Goal: Task Accomplishment & Management: Manage account settings

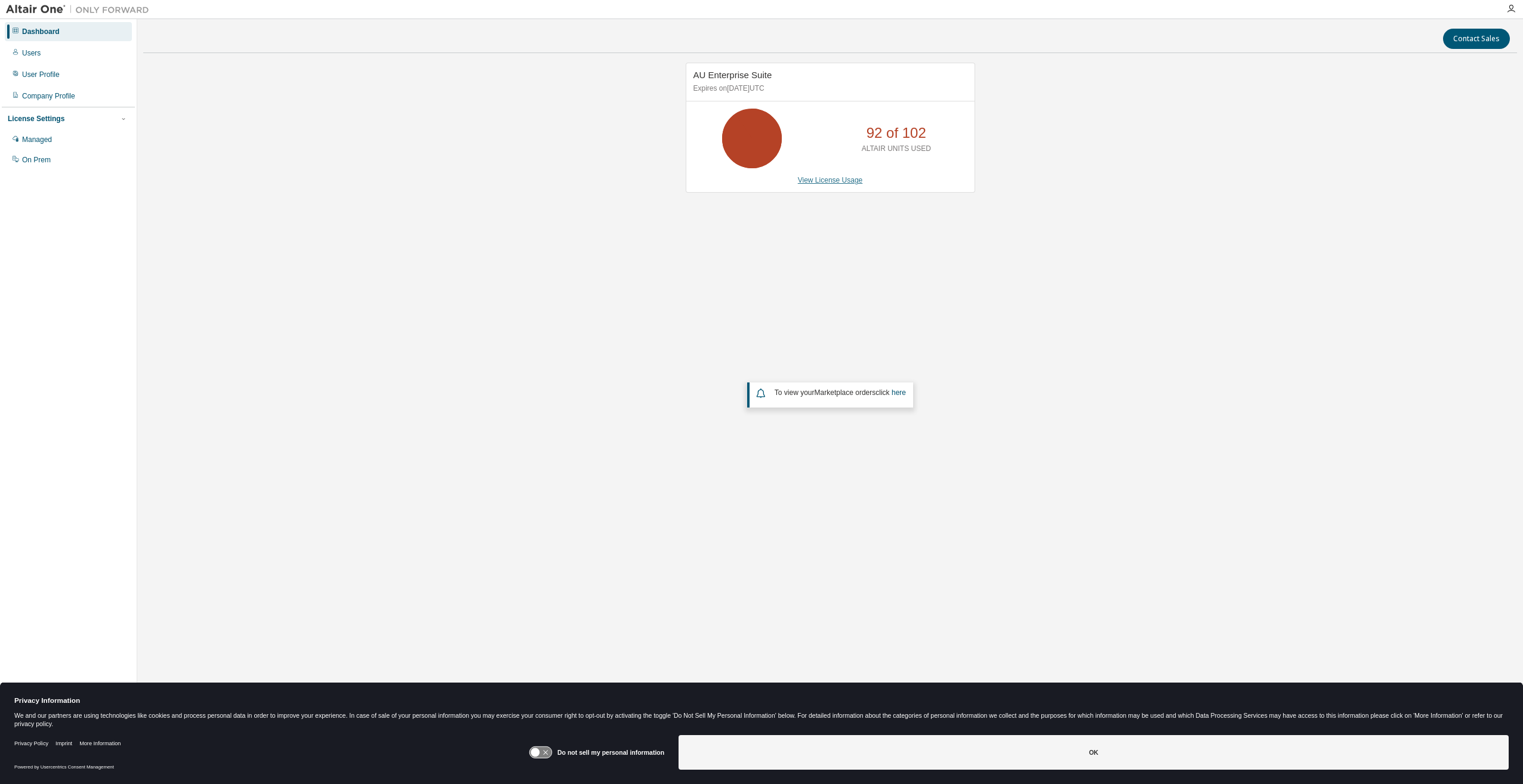
click at [842, 179] on link "View License Usage" at bounding box center [830, 180] width 65 height 8
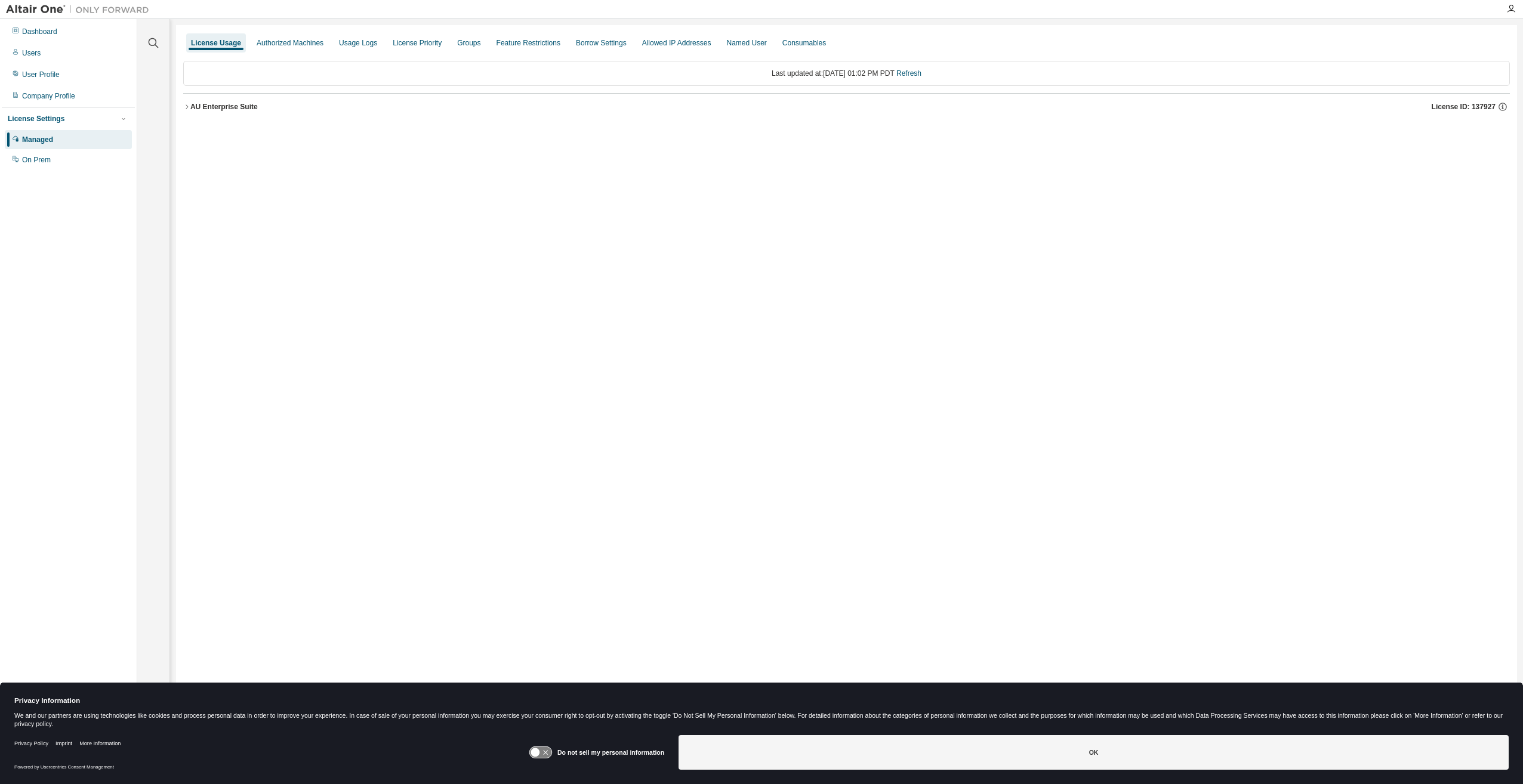
click at [190, 107] on div "AU Enterprise Suite" at bounding box center [224, 107] width 67 height 10
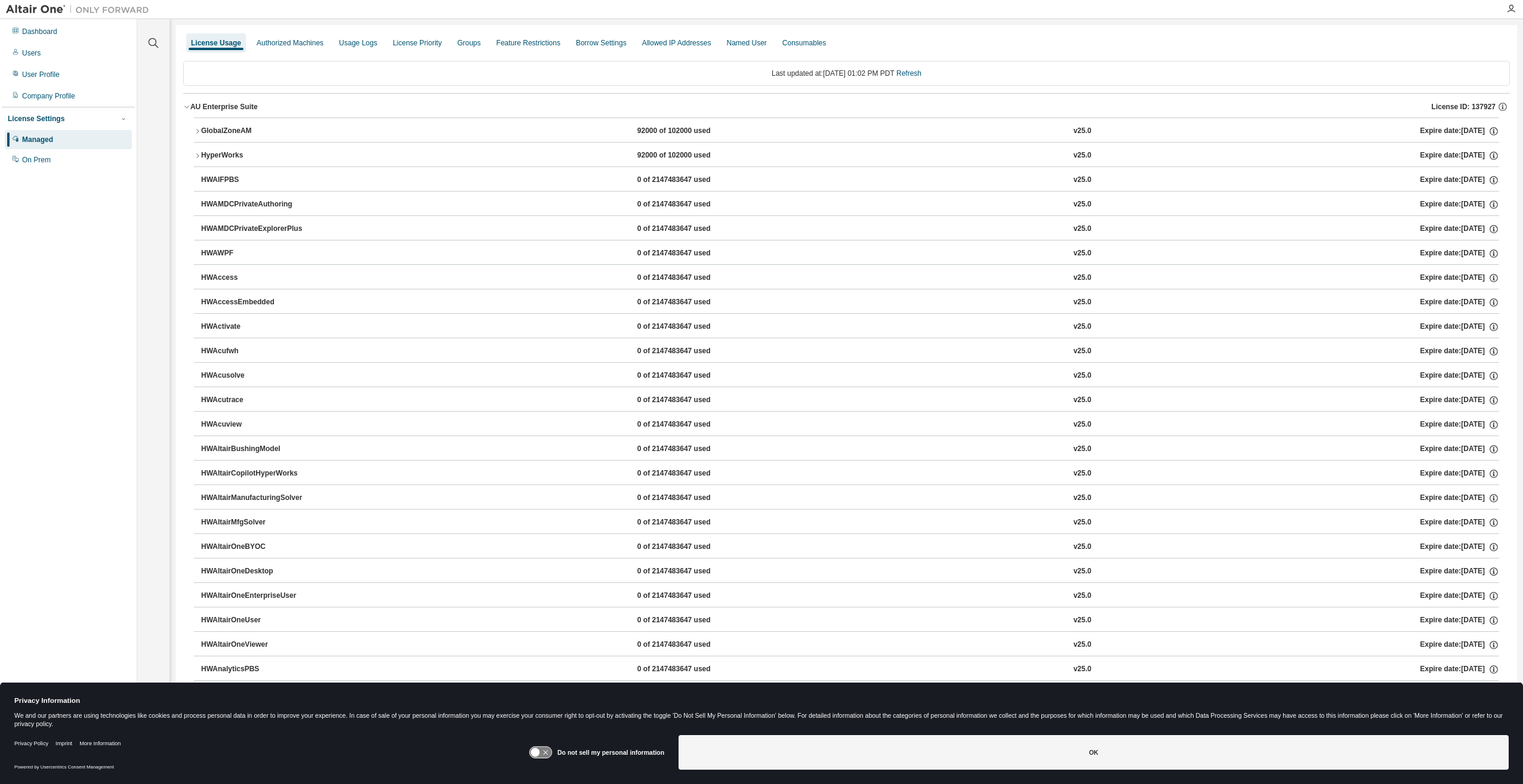
click at [201, 128] on div "GlobalZoneAM" at bounding box center [254, 131] width 107 height 11
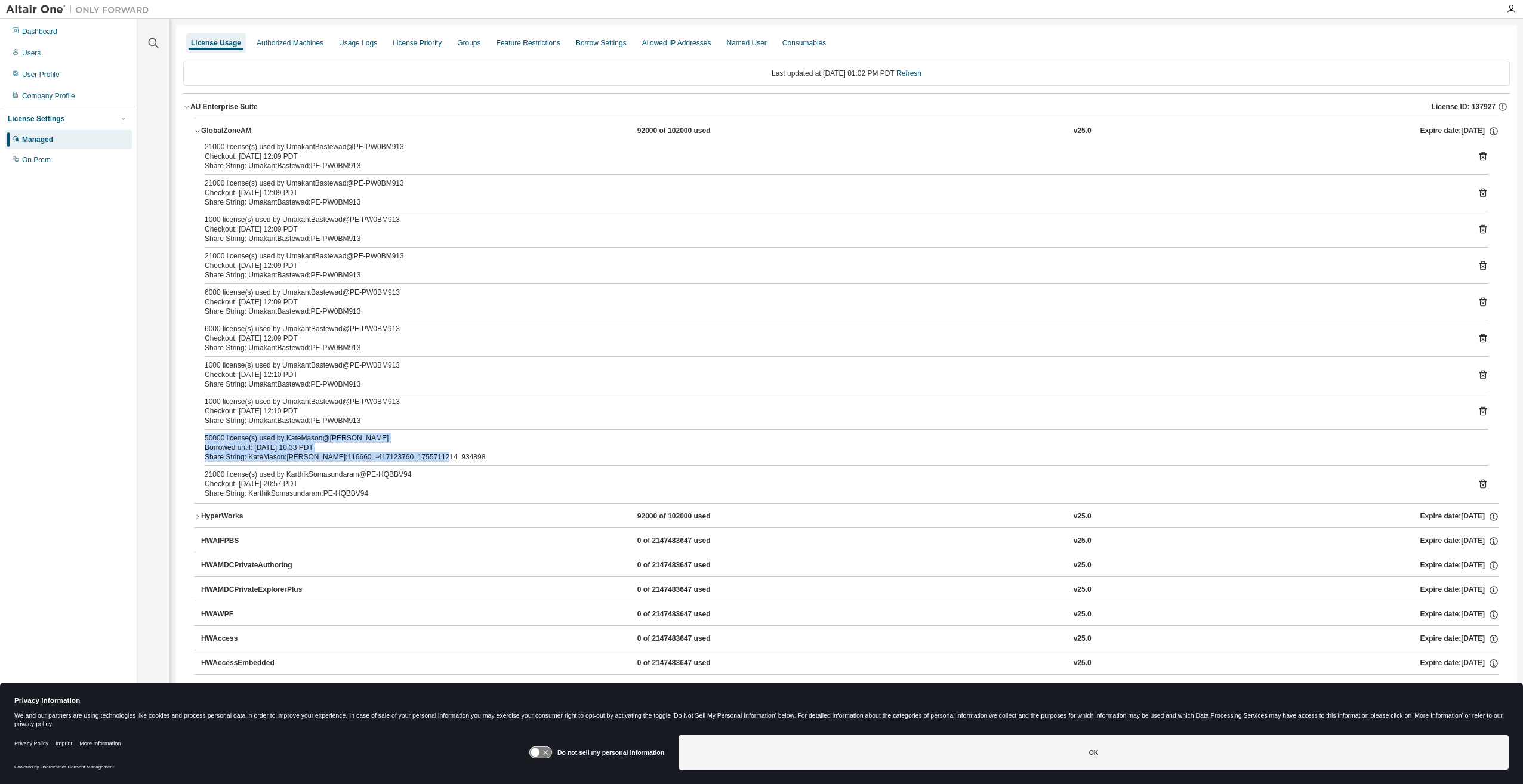
drag, startPoint x: 433, startPoint y: 454, endPoint x: 198, endPoint y: 440, distance: 235.4
click at [198, 440] on div "21000 license(s) used by UmakantBastewad@PE-PW0BM913 Checkout: 2025-09-02 12:09…" at bounding box center [846, 322] width 1305 height 361
drag, startPoint x: 198, startPoint y: 440, endPoint x: 276, endPoint y: 453, distance: 79.1
click at [276, 453] on div "Share String: KateMason:KATE:116660_-417123760_1755711214_934898" at bounding box center [832, 458] width 1255 height 10
click at [288, 453] on div "Share String: KateMason:KATE:116660_-417123760_1755711214_934898" at bounding box center [832, 458] width 1255 height 10
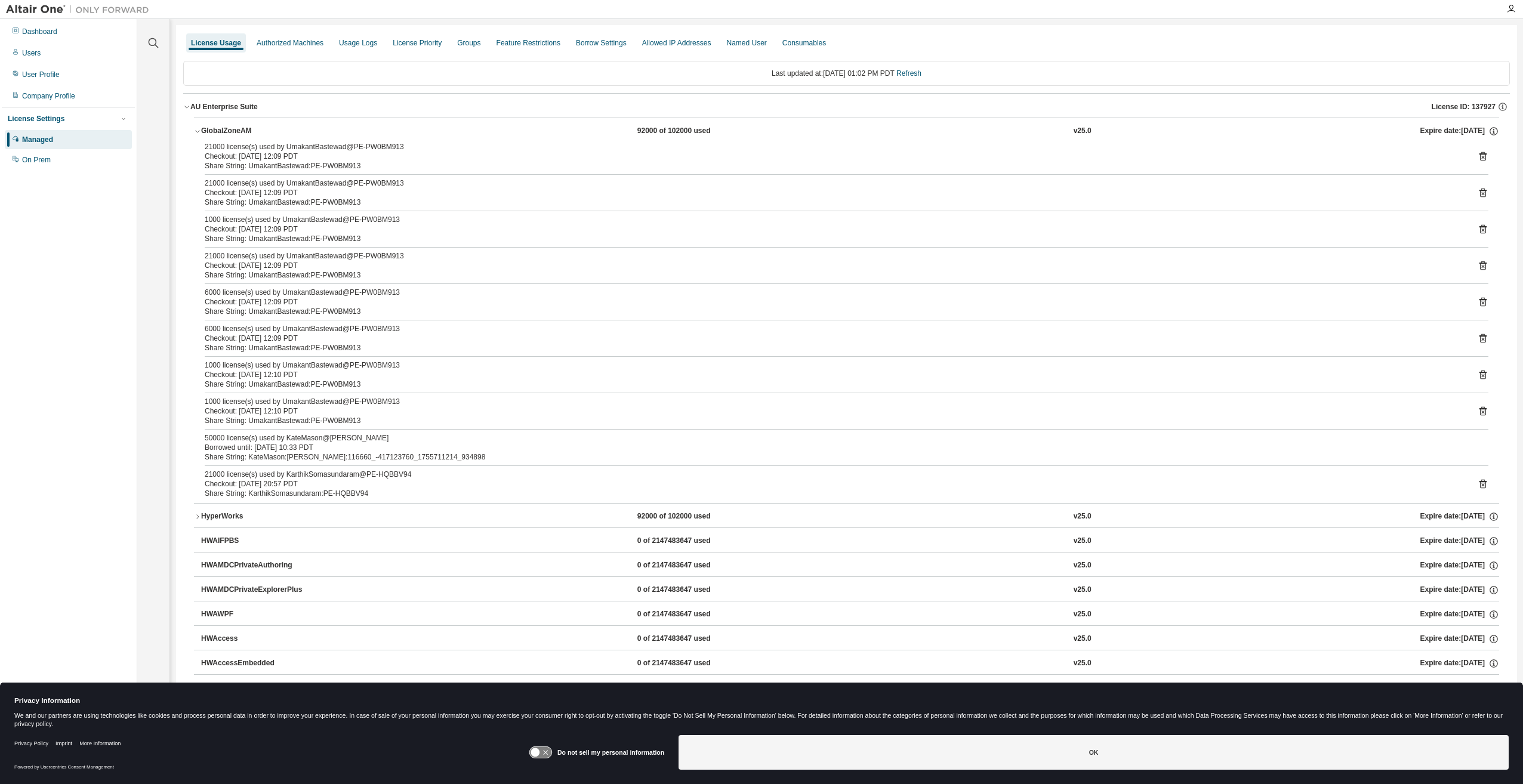
click at [301, 448] on div "Borrowed until: 2025-09-03 10:33 PDT" at bounding box center [832, 448] width 1255 height 10
drag, startPoint x: 222, startPoint y: 440, endPoint x: 1117, endPoint y: 435, distance: 895.0
click at [1117, 435] on div "50000 license(s) used by KateMason@KATE Borrowed until: 2025-09-03 10:33 PDT" at bounding box center [832, 442] width 1255 height 19
drag, startPoint x: 1117, startPoint y: 435, endPoint x: 1402, endPoint y: 426, distance: 285.1
click at [1237, 445] on div "Borrowed until: 2025-09-03 10:33 PDT" at bounding box center [832, 448] width 1255 height 10
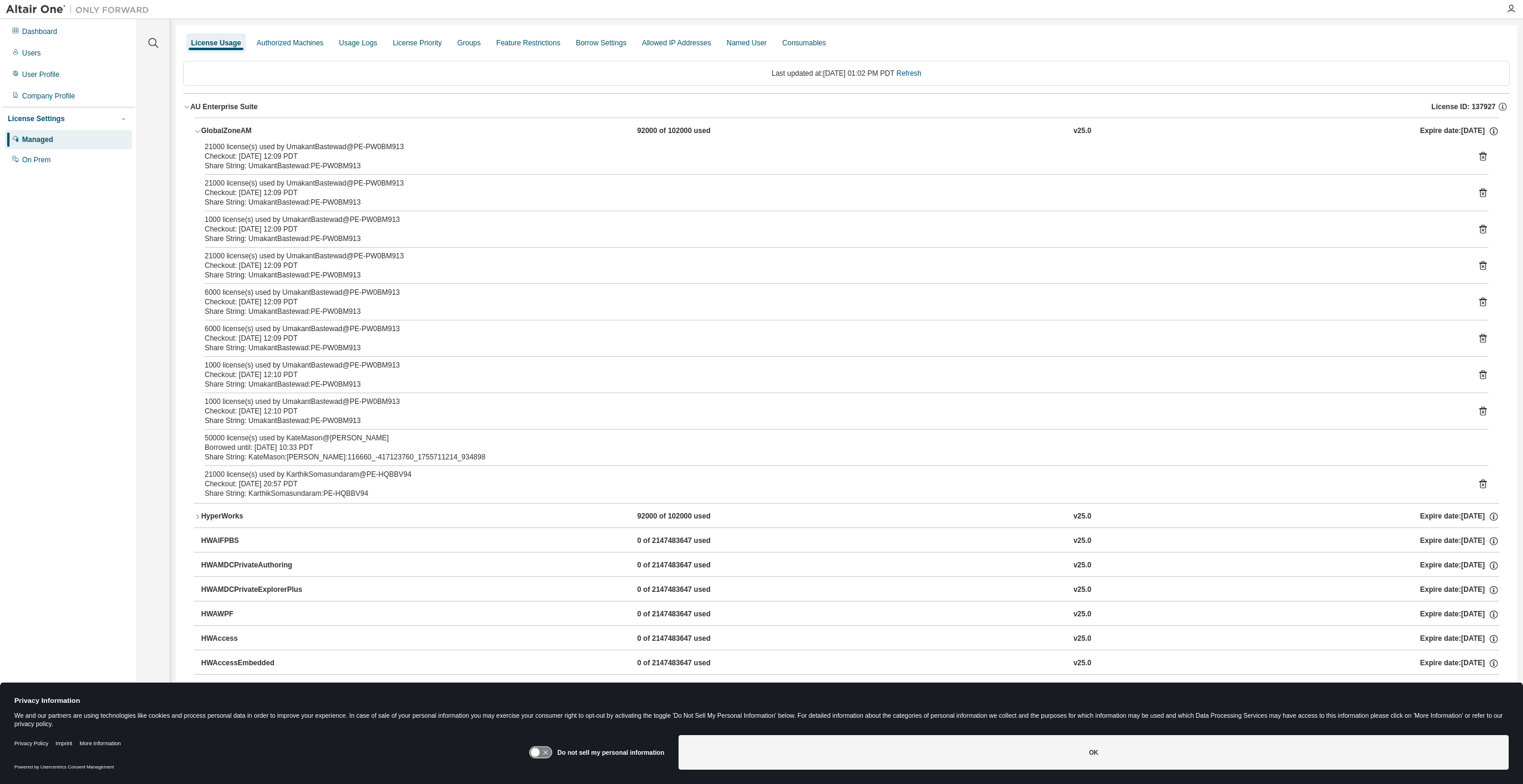
click at [1468, 450] on div "50000 license(s) used by KateMason@KATE Borrowed until: 2025-09-03 10:33 PDT Sh…" at bounding box center [846, 447] width 1284 height 29
click at [1471, 449] on div "50000 license(s) used by KateMason@KATE Borrowed until: 2025-09-03 10:33 PDT Sh…" at bounding box center [846, 447] width 1284 height 29
click at [1473, 449] on div "50000 license(s) used by KateMason@KATE Borrowed until: 2025-09-03 10:33 PDT Sh…" at bounding box center [846, 447] width 1284 height 29
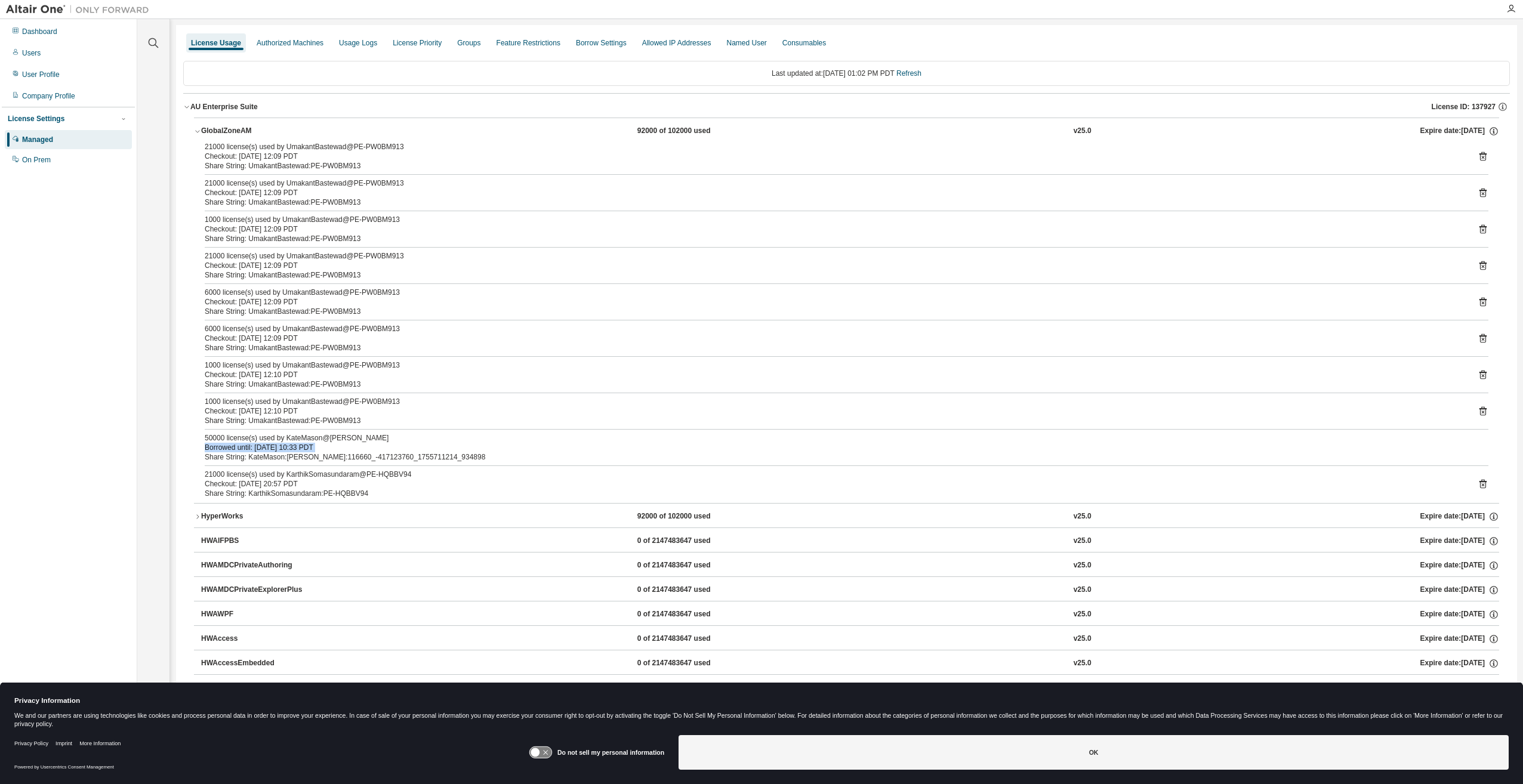
click at [1473, 449] on div "50000 license(s) used by KateMason@KATE Borrowed until: 2025-09-03 10:33 PDT Sh…" at bounding box center [846, 447] width 1284 height 29
click at [202, 517] on div "HyperWorks" at bounding box center [254, 517] width 107 height 11
